Goal: Obtain resource: Download file/media

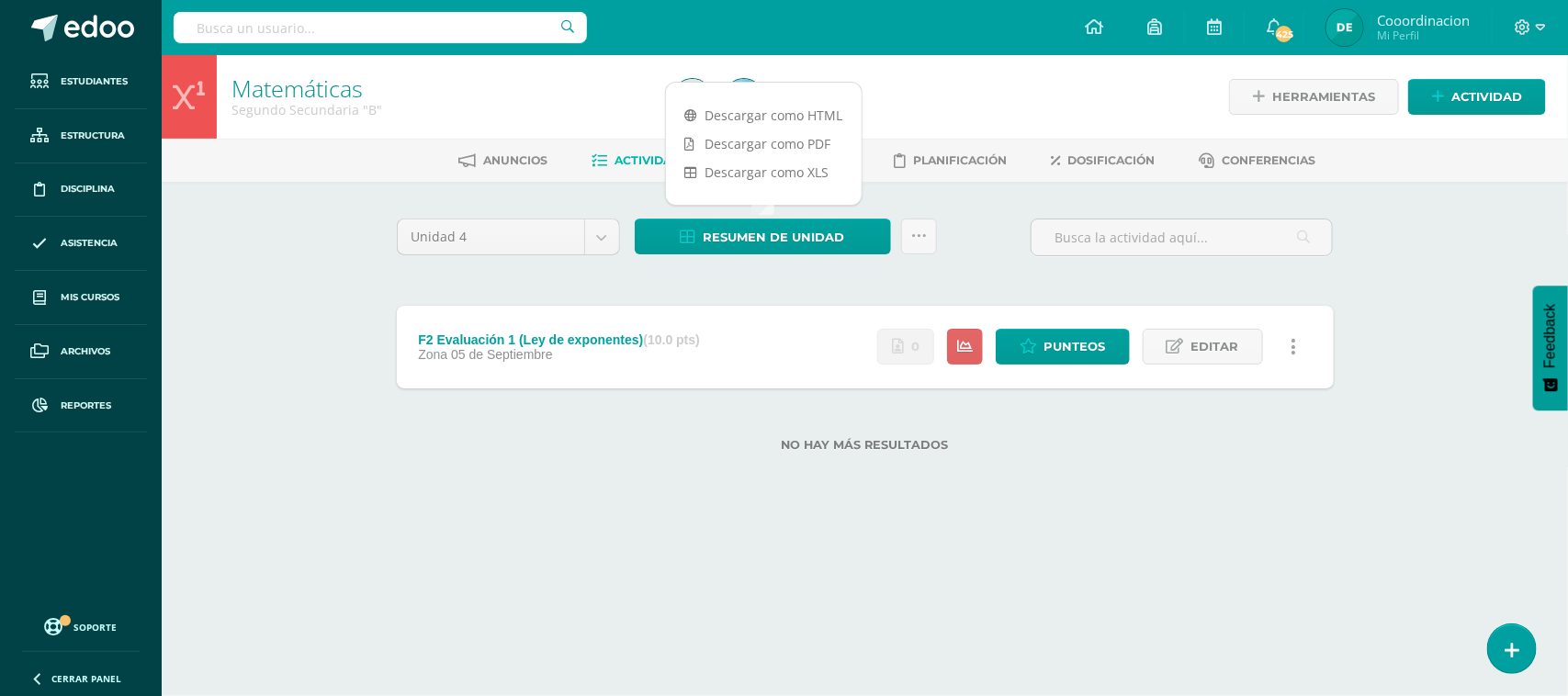
click at [296, 19] on input "text" at bounding box center [381, 27] width 414 height 31
type input "diego mart"
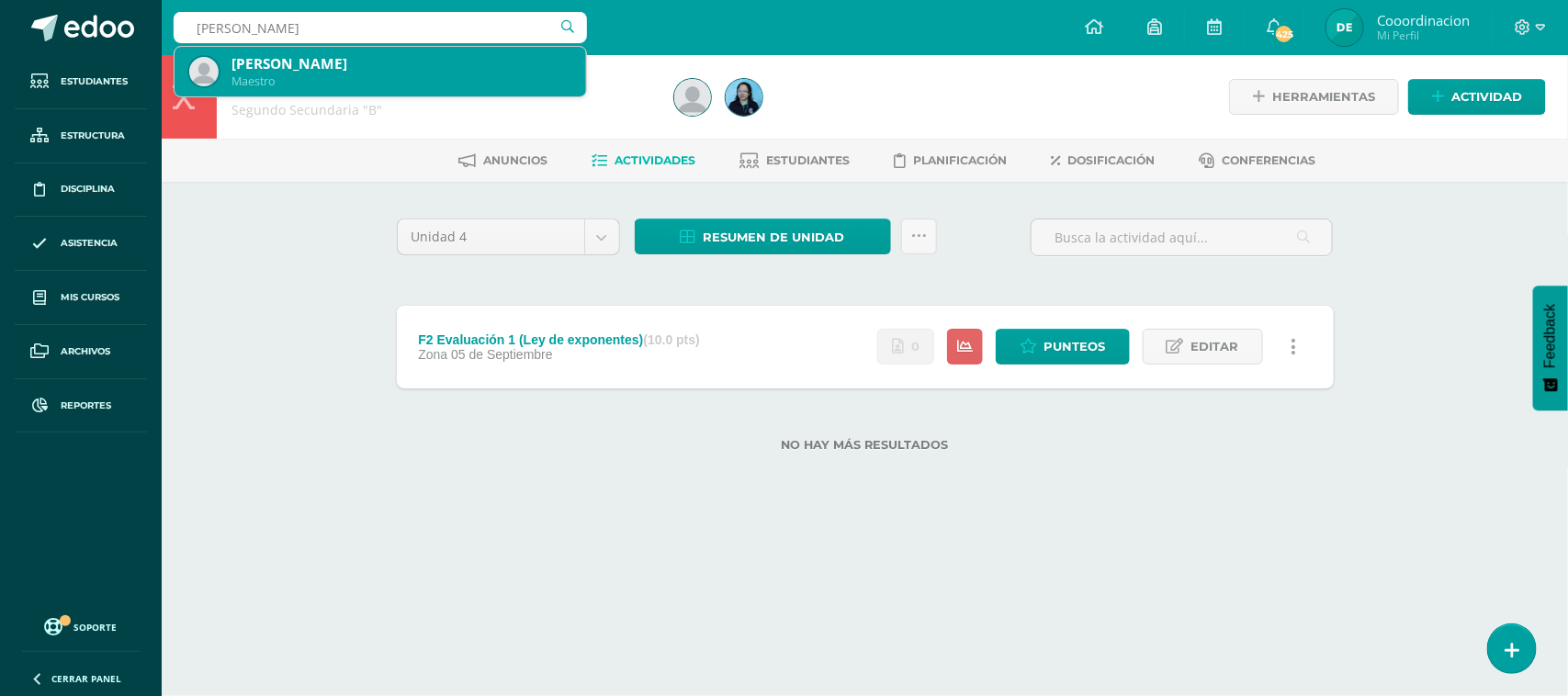
click at [367, 79] on div "Maestro" at bounding box center [401, 82] width 340 height 16
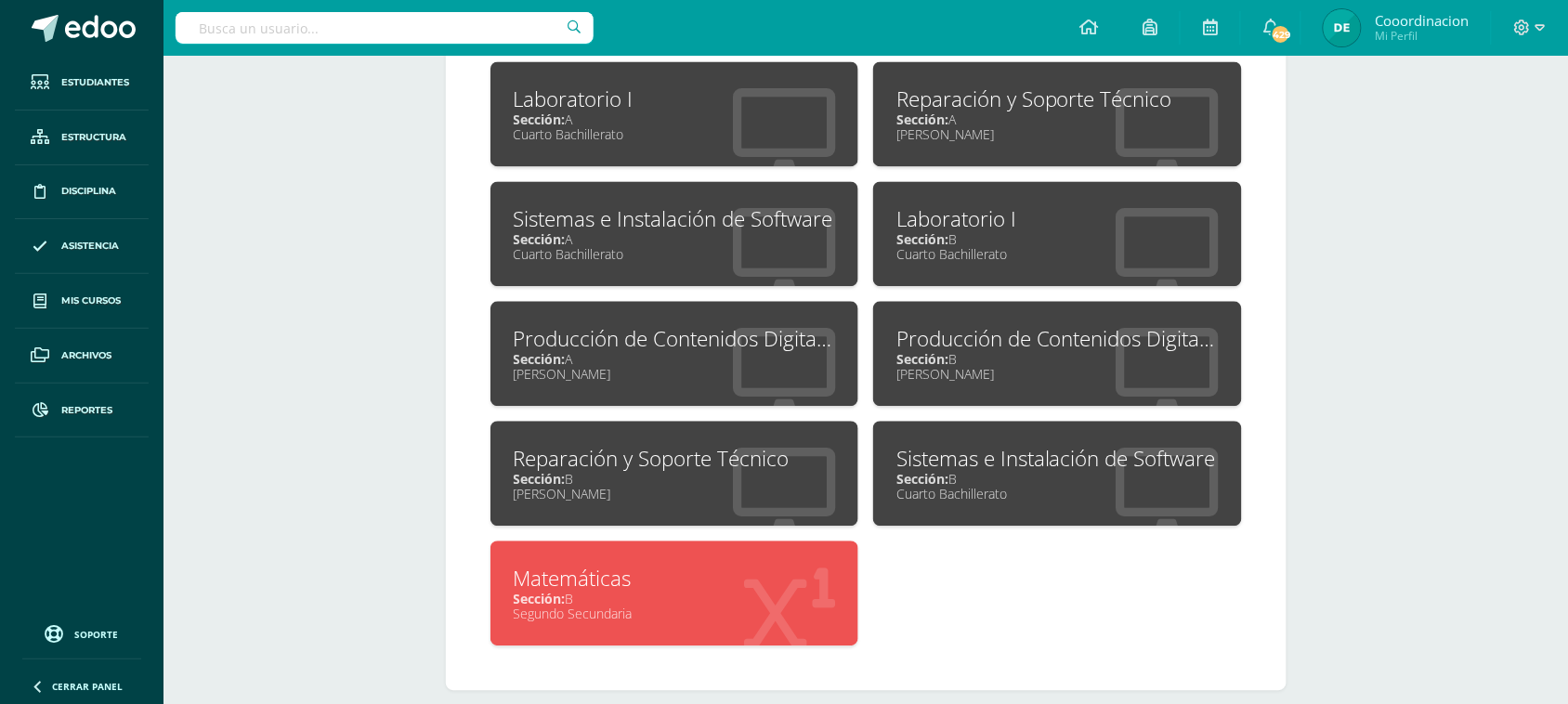
scroll to position [1119, 0]
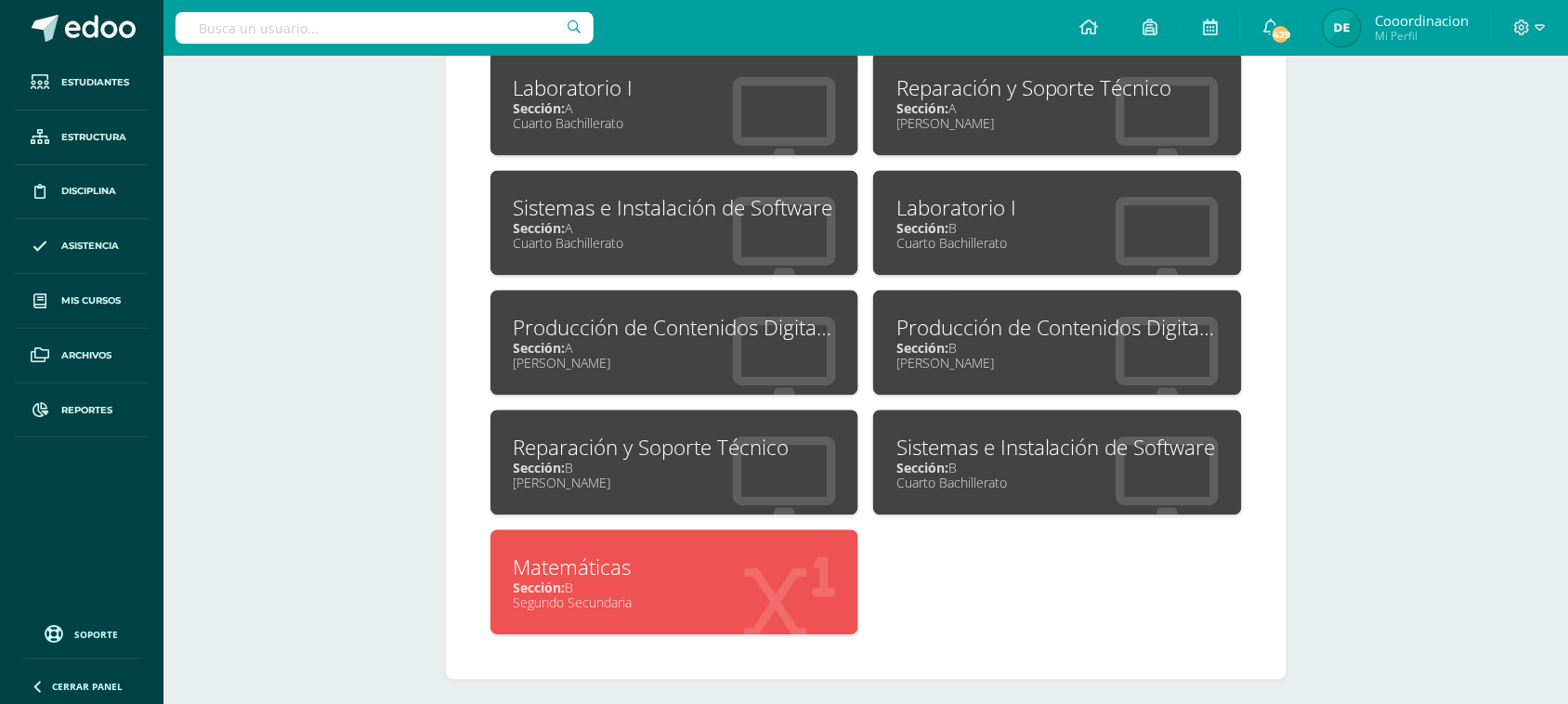
click at [569, 559] on div "Matemáticas" at bounding box center [675, 567] width 322 height 28
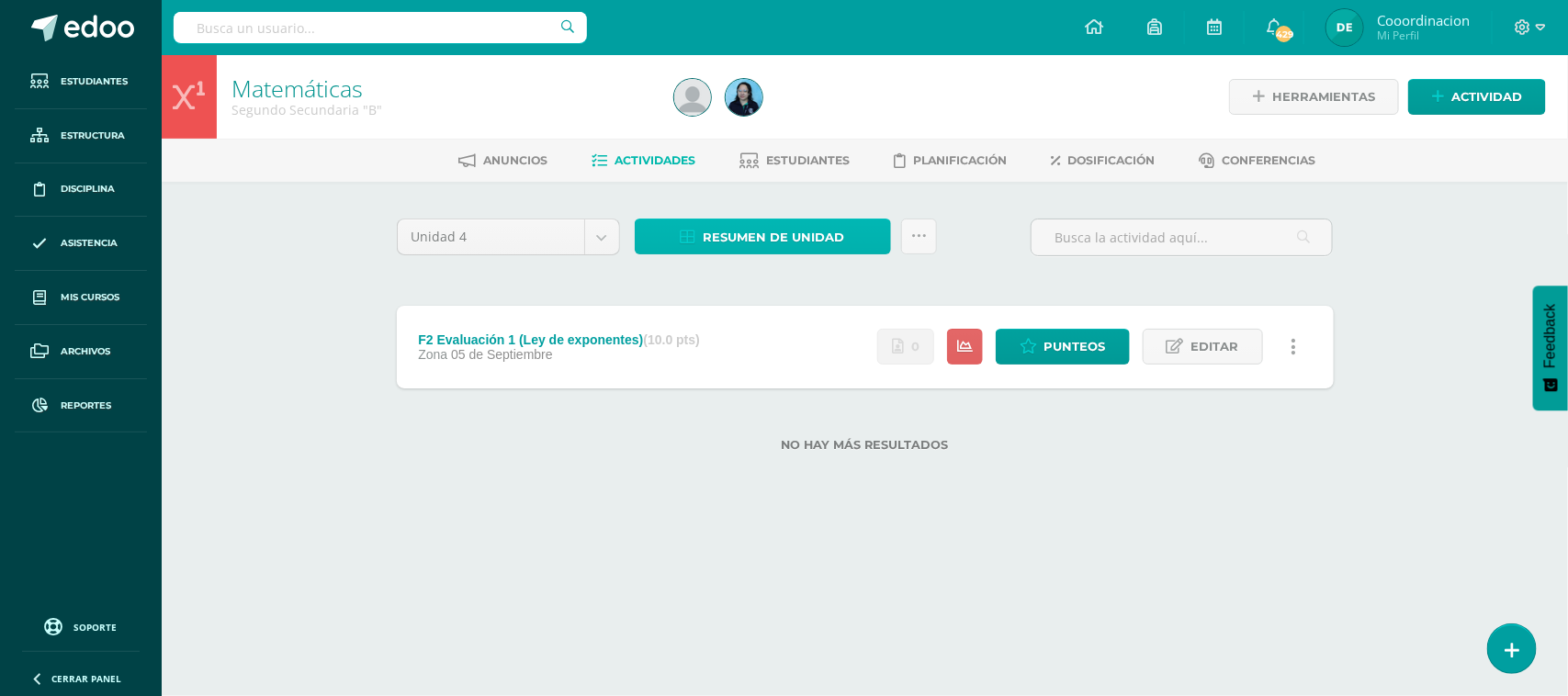
click at [773, 240] on span "Resumen de unidad" at bounding box center [775, 237] width 142 height 34
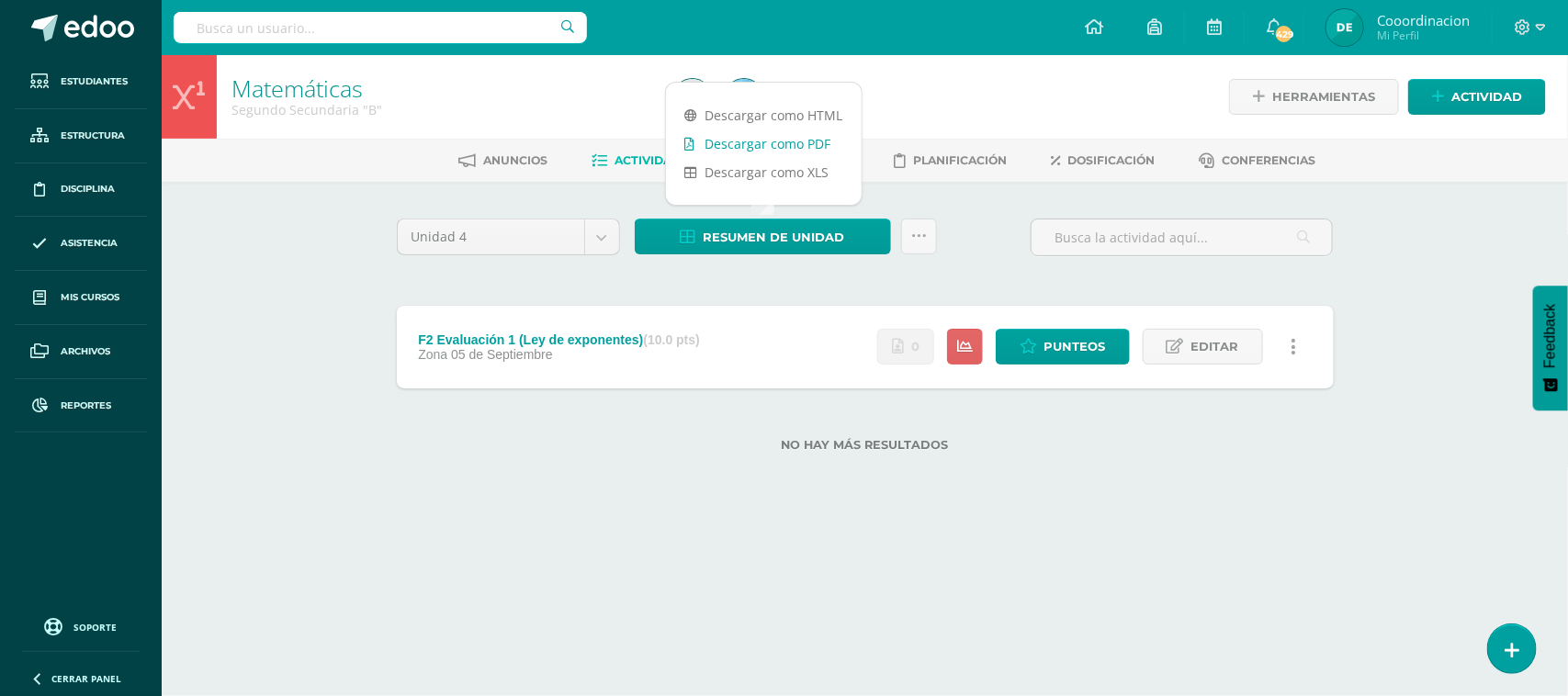
click at [763, 151] on link "Descargar como PDF" at bounding box center [764, 143] width 196 height 28
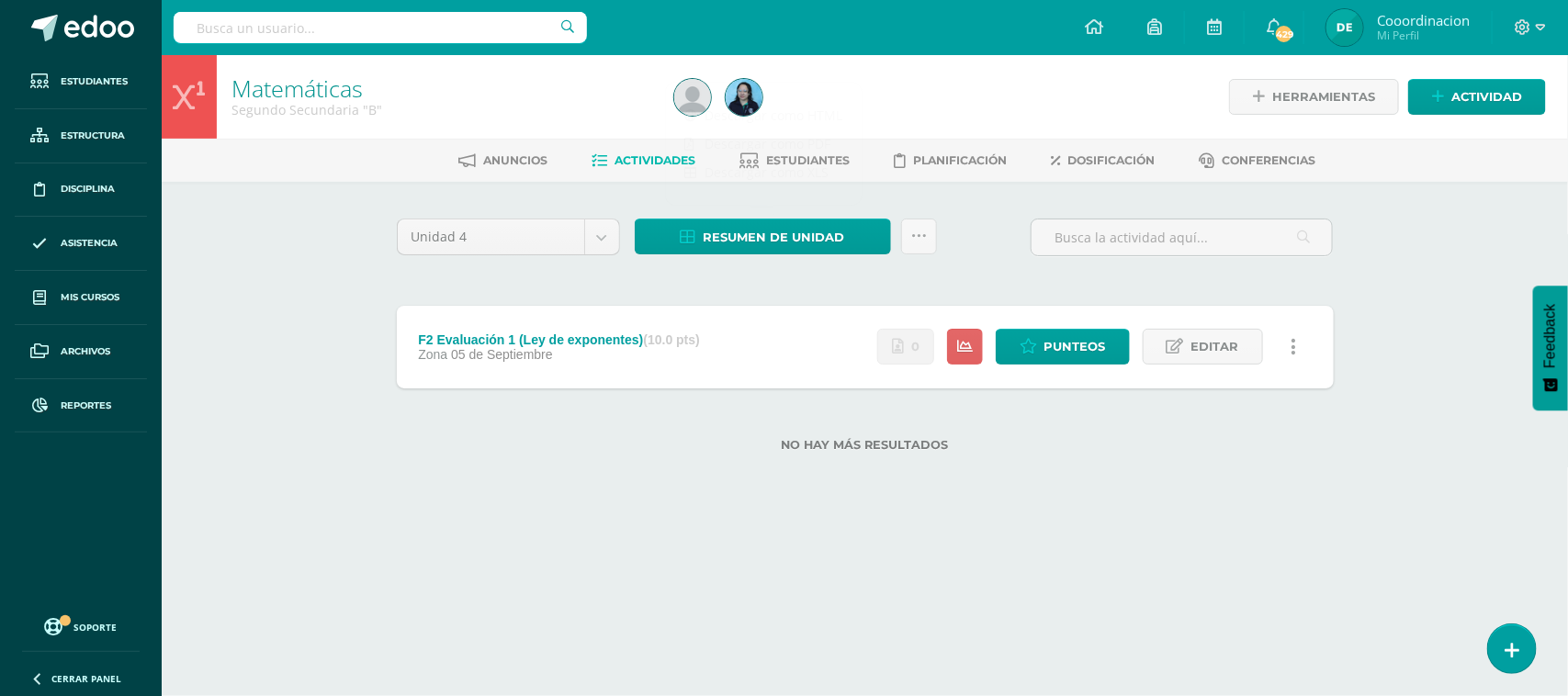
click at [289, 29] on input "text" at bounding box center [381, 27] width 414 height 31
type input "isabel"
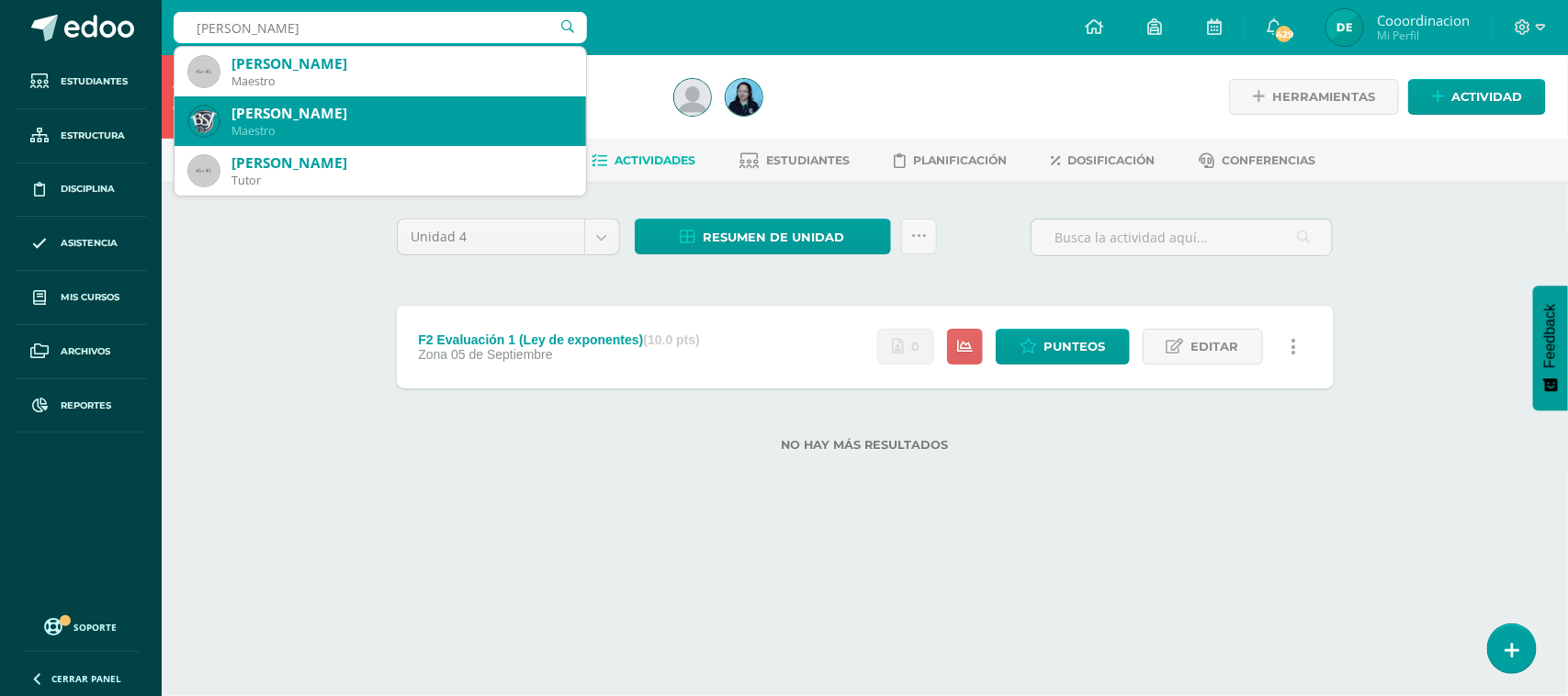
click at [276, 127] on div "Maestro" at bounding box center [401, 131] width 340 height 16
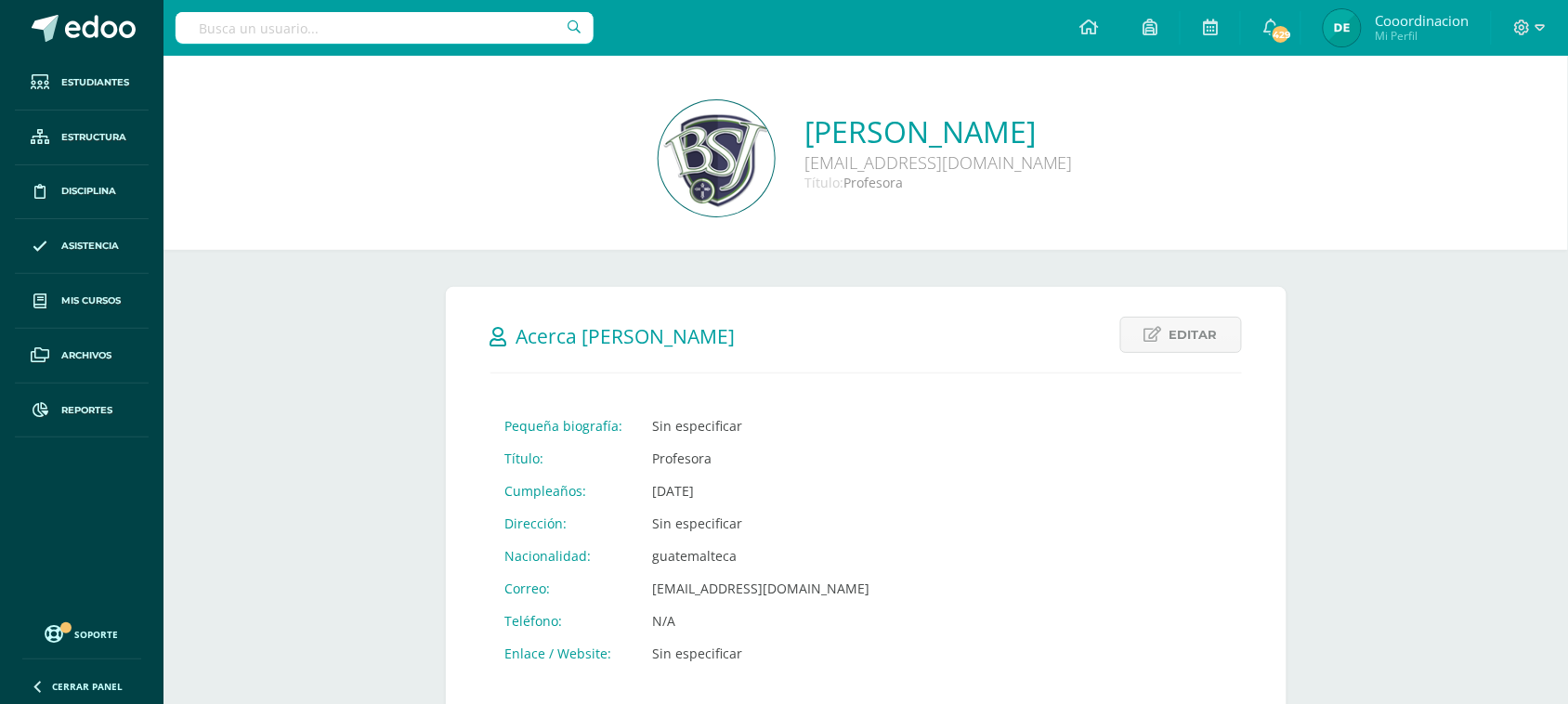
click at [1242, 465] on div "Editar Cancelar Guardar Acerca de Isabel Pequeña biografía: Sin especificar Tít…" at bounding box center [866, 502] width 840 height 430
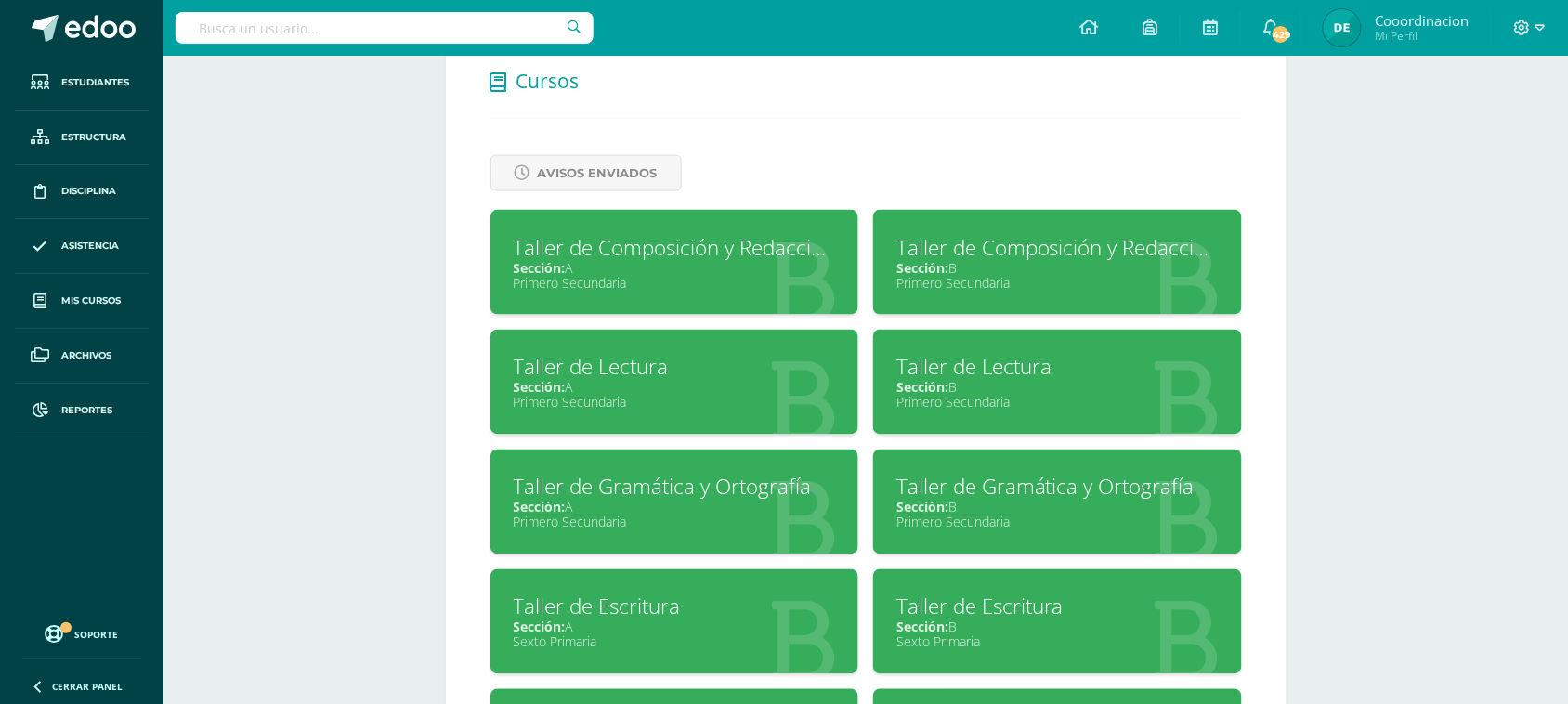
scroll to position [883, 0]
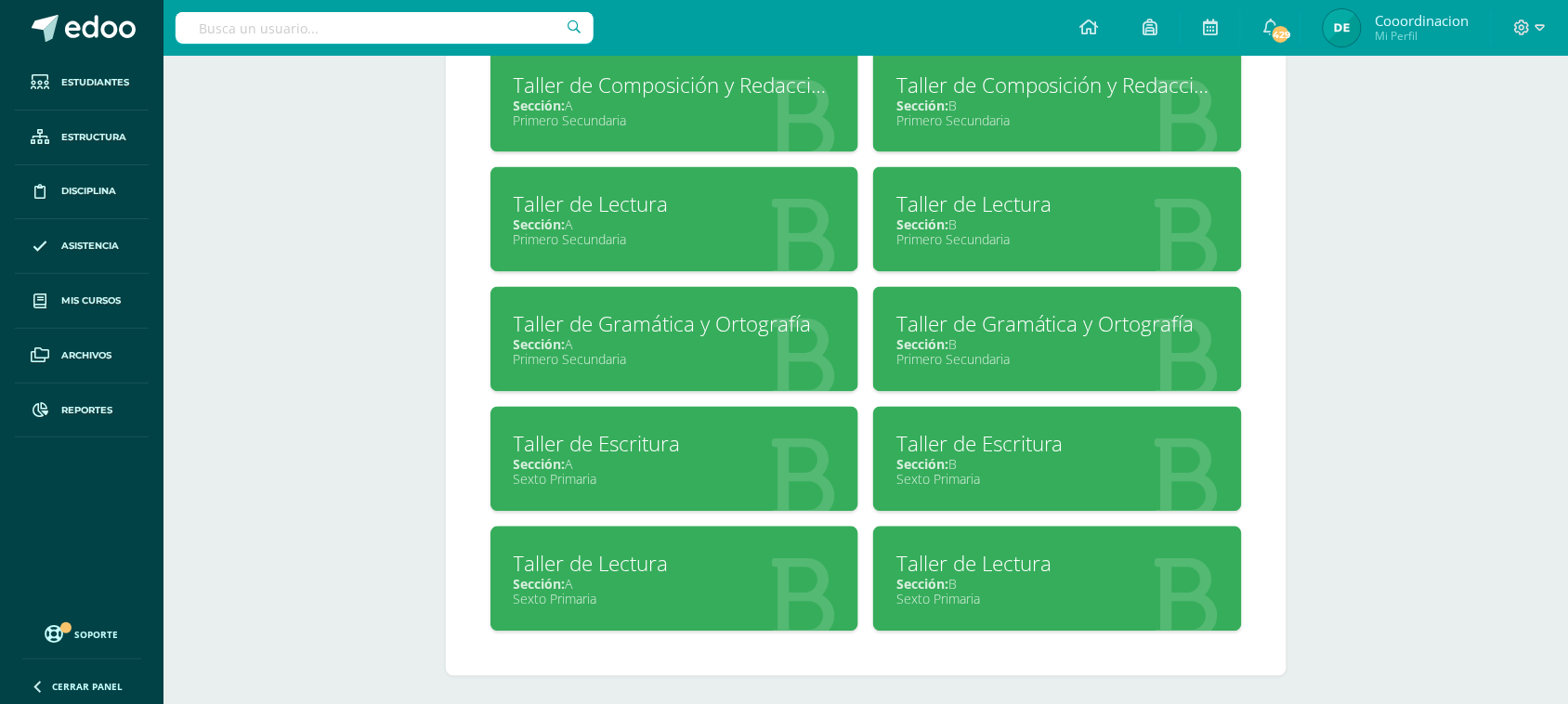
click at [651, 333] on div "Taller de Gramática y Ortografía" at bounding box center [675, 324] width 322 height 28
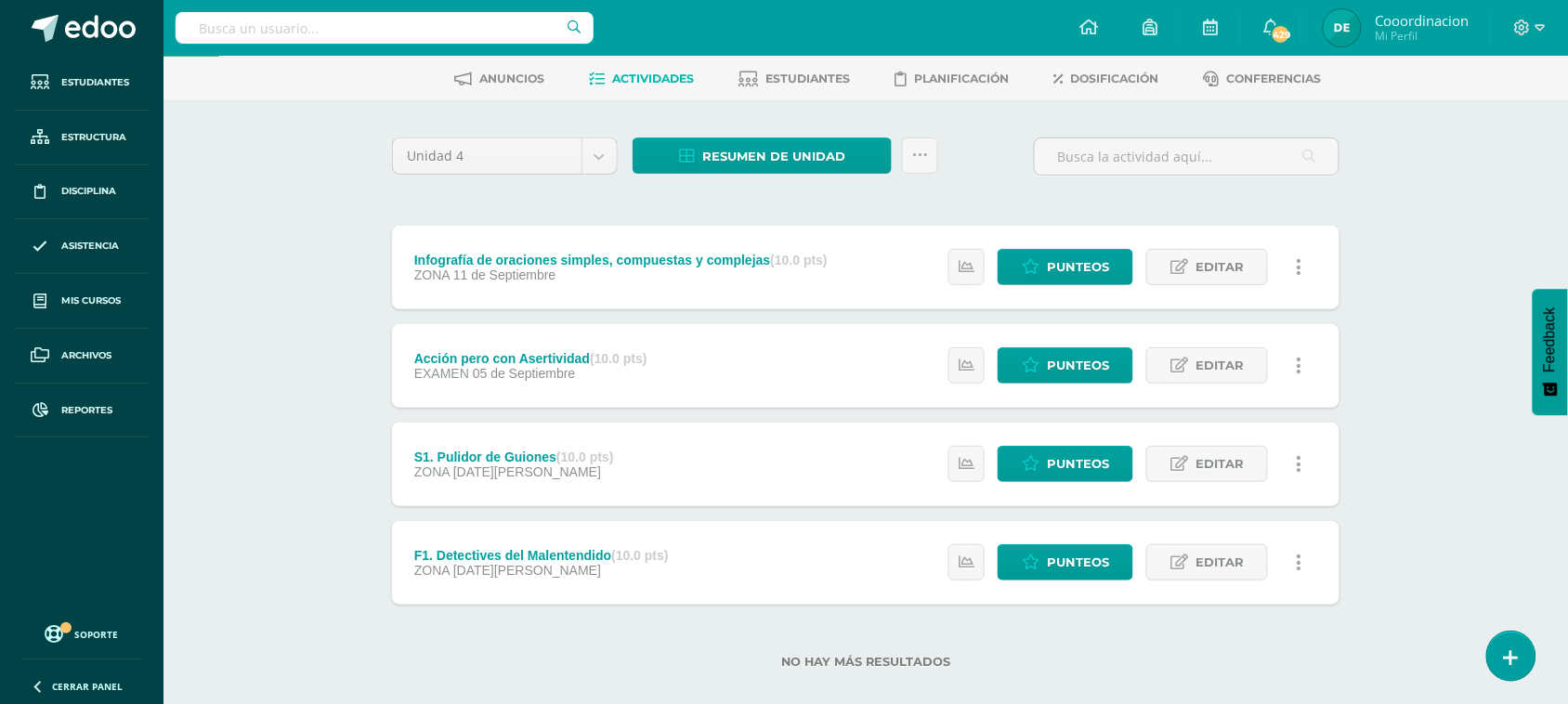
scroll to position [107, 0]
